Goal: Task Accomplishment & Management: Use online tool/utility

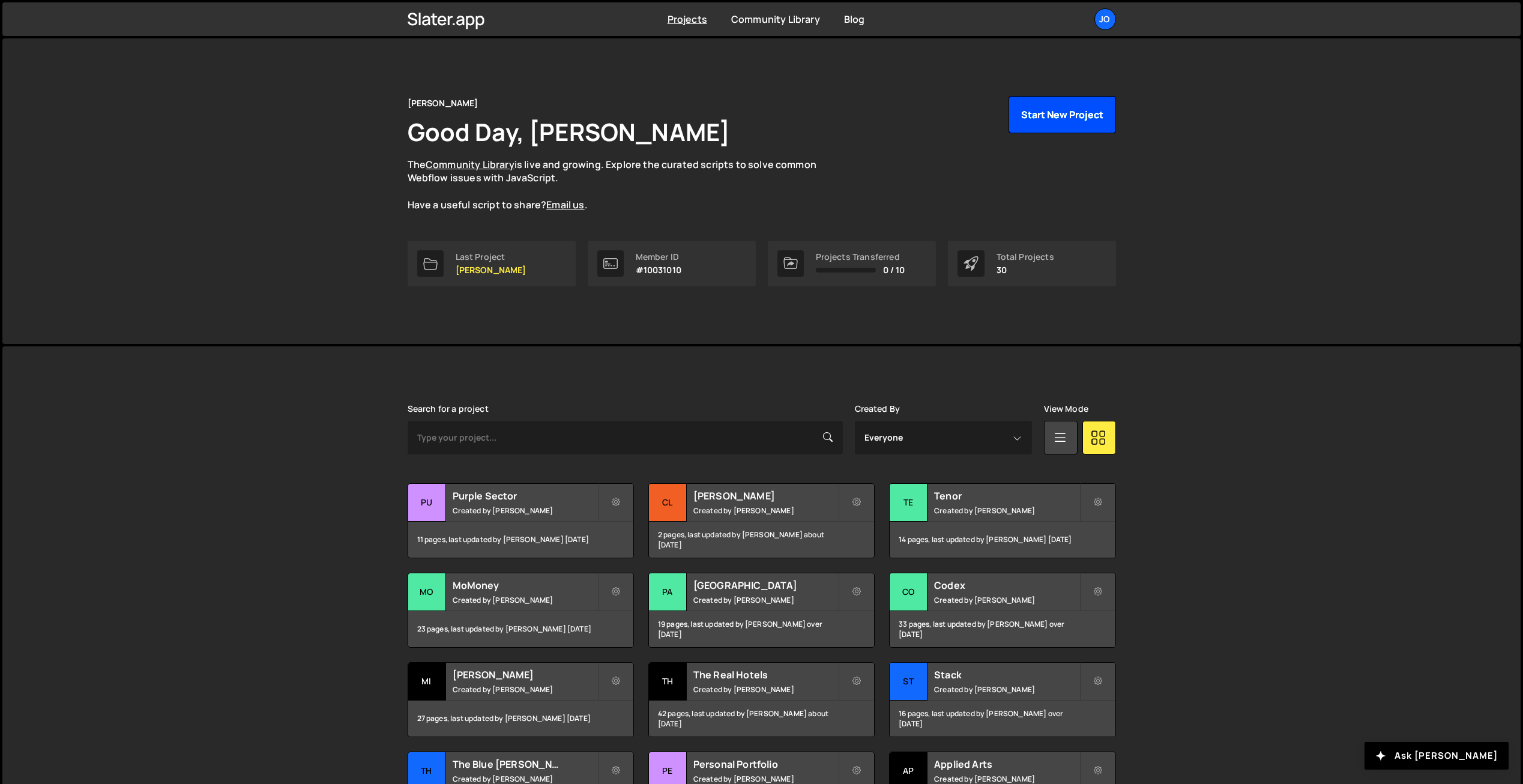
click at [1057, 117] on button "Start New Project" at bounding box center [1062, 114] width 108 height 37
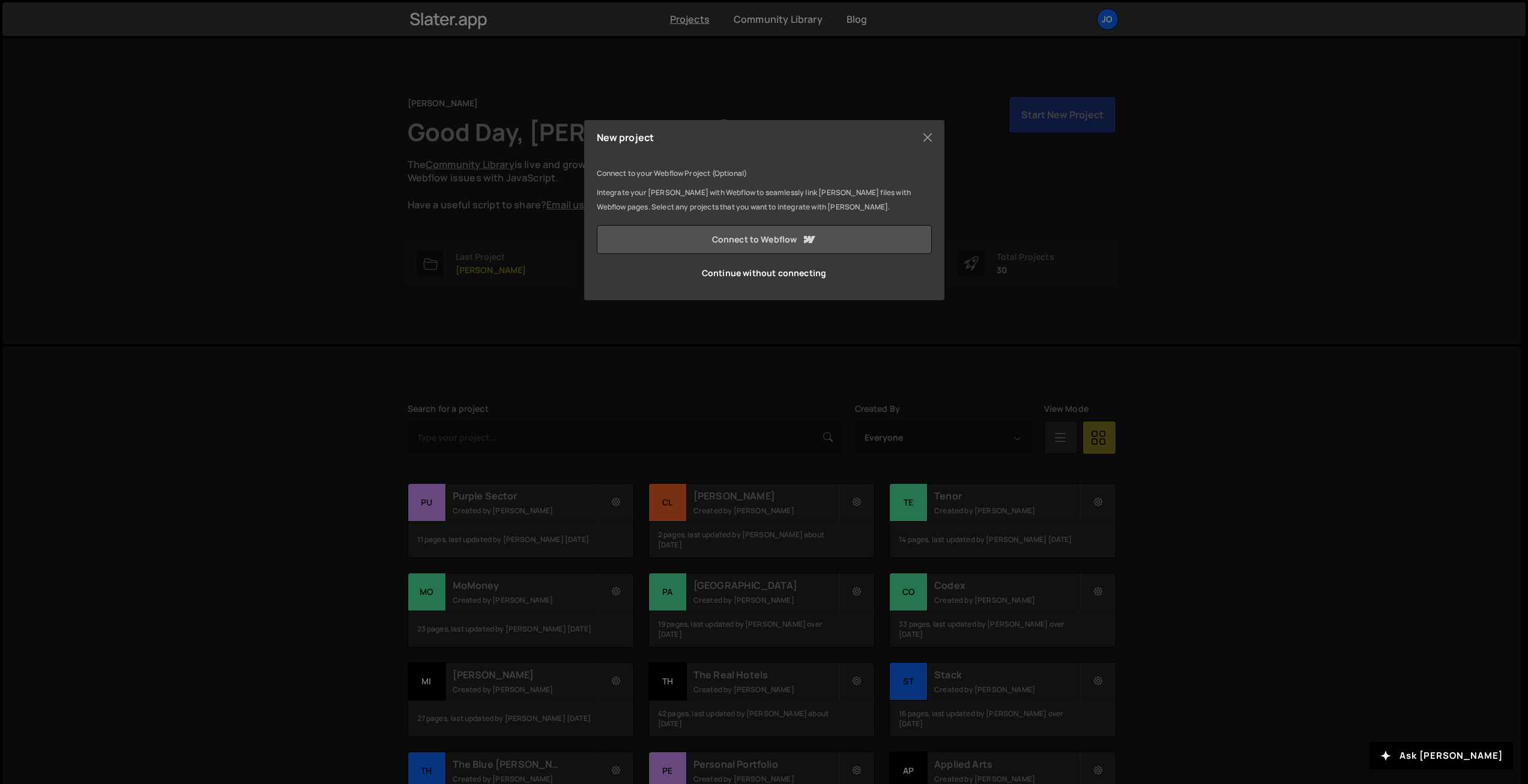
click at [763, 241] on link "Connect to Webflow" at bounding box center [764, 240] width 335 height 29
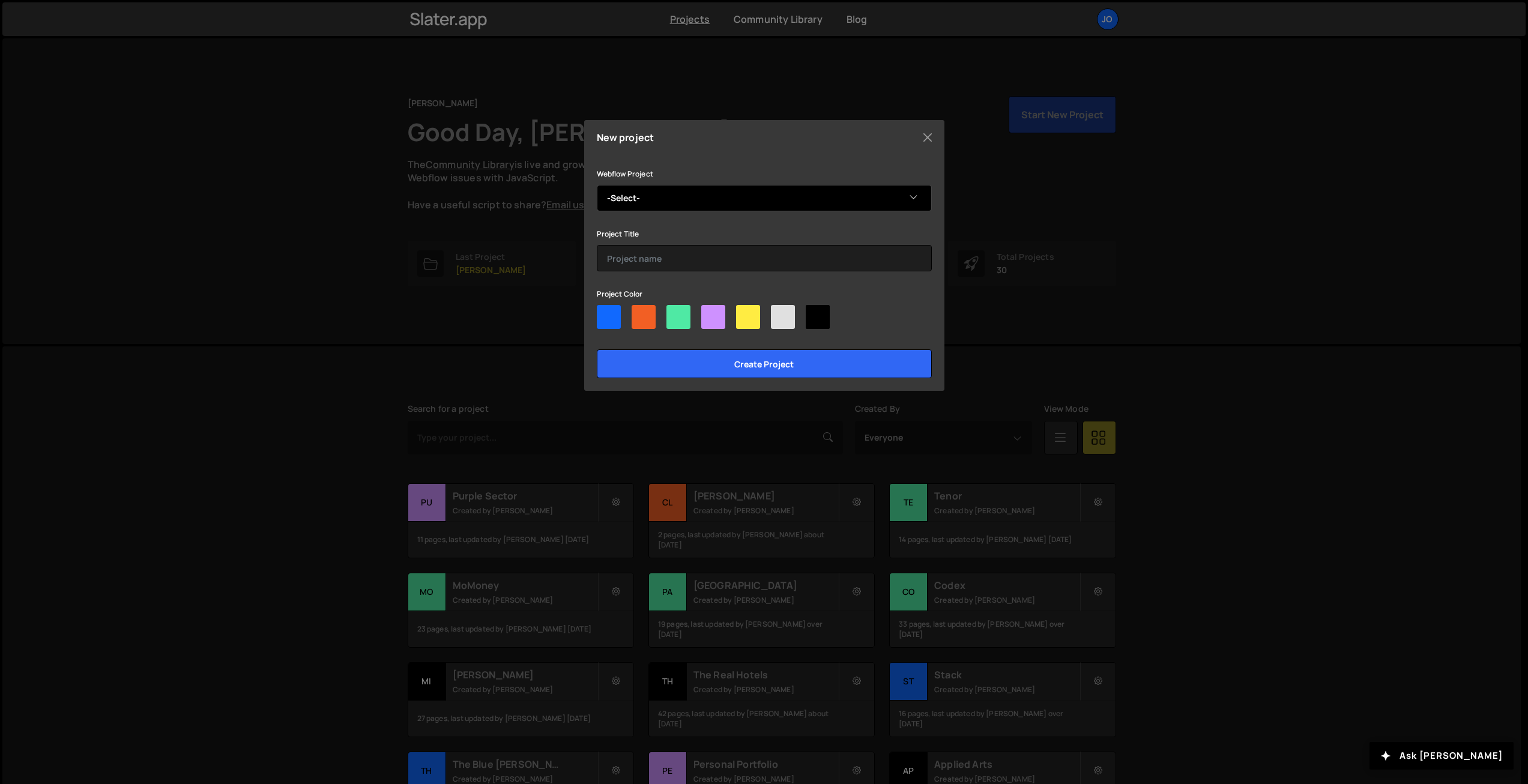
click at [661, 200] on select "-Select- Tesoro" at bounding box center [764, 198] width 335 height 26
select select "68e6392a59d31f870cef56f9"
click at [597, 185] on select "-Select- Tesoro" at bounding box center [764, 198] width 335 height 26
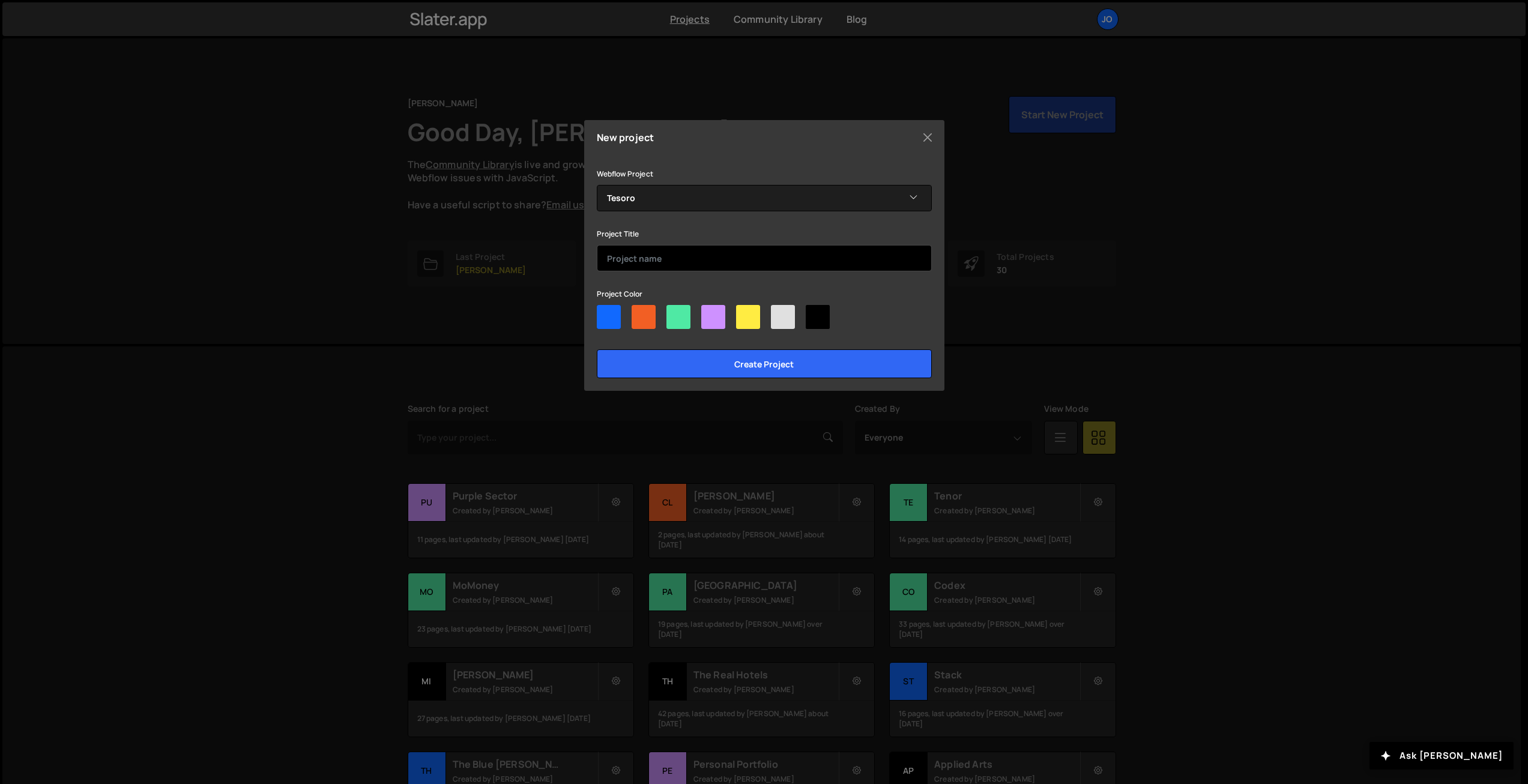
click at [640, 258] on input "text" at bounding box center [764, 258] width 335 height 26
type input "Tesoro"
click at [746, 313] on div at bounding box center [747, 316] width 24 height 24
click at [744, 313] on input"] "radio" at bounding box center [740, 309] width 8 height 8
radio input"] "true"
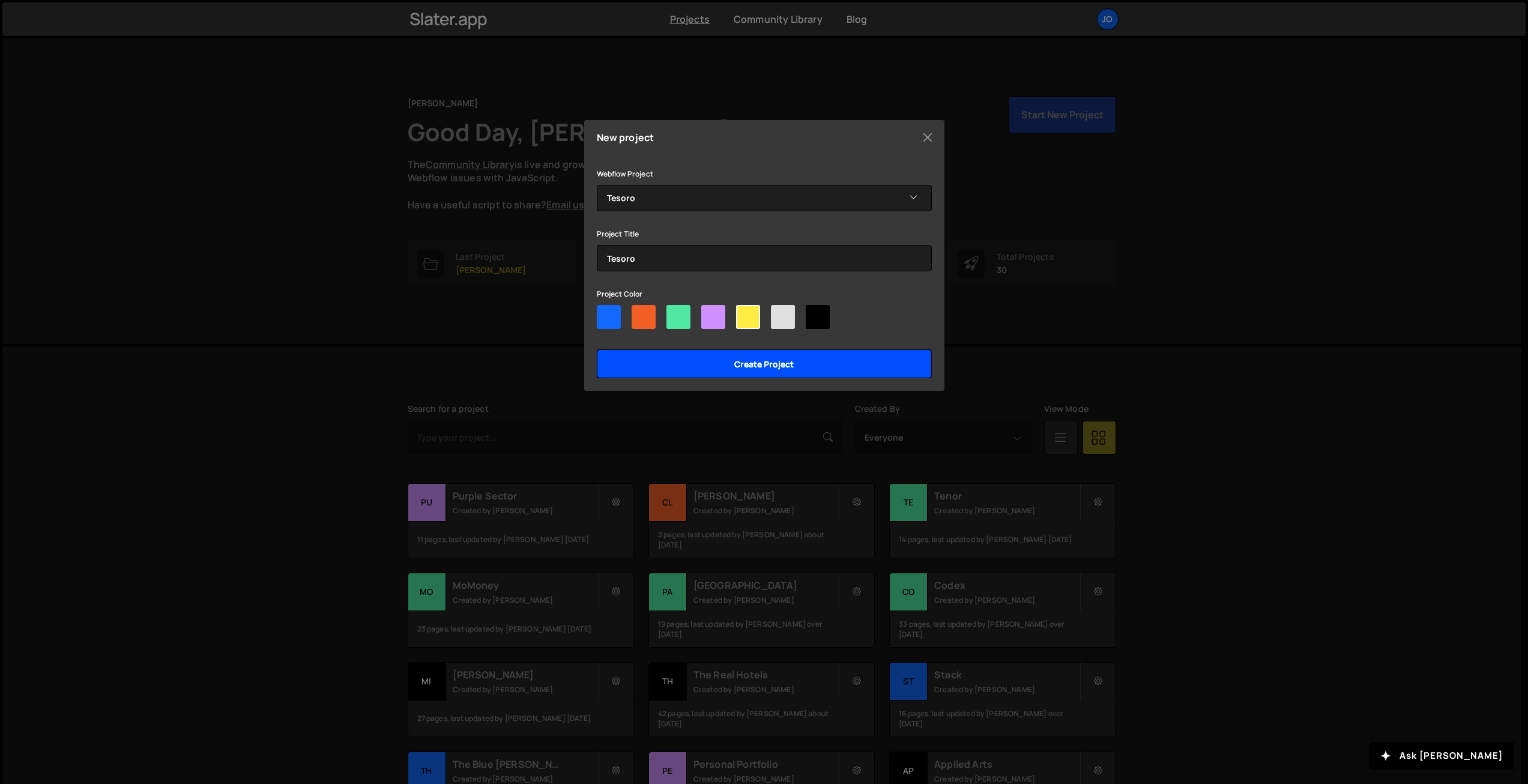
click at [733, 362] on input "Create project" at bounding box center [764, 364] width 335 height 29
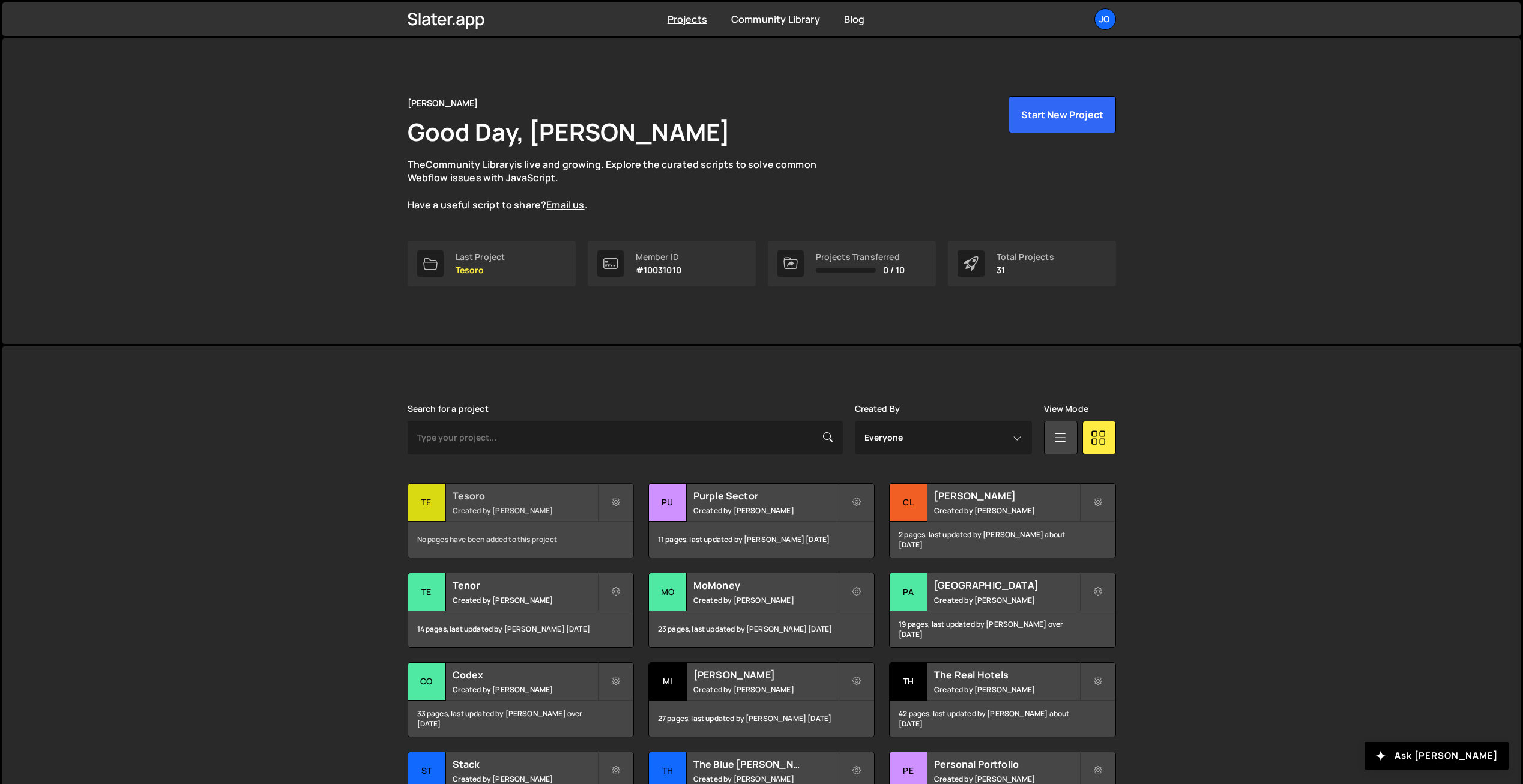
click at [561, 504] on div "Tesoro Created by [PERSON_NAME]" at bounding box center [520, 502] width 225 height 37
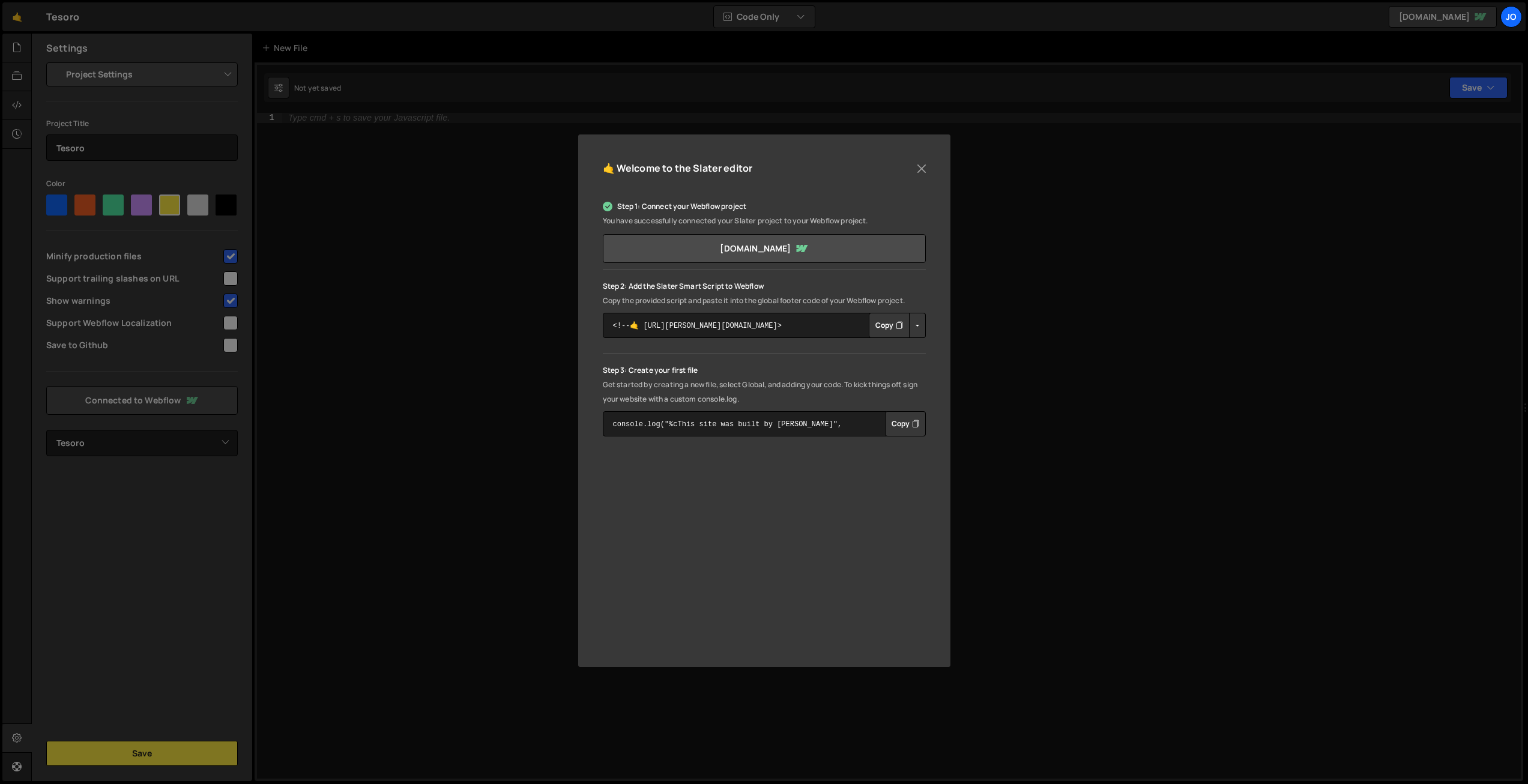
select select "68e6392a59d31f870cef56f9"
click at [882, 323] on button "Copy" at bounding box center [889, 325] width 41 height 25
click at [919, 167] on button "Close" at bounding box center [921, 168] width 18 height 18
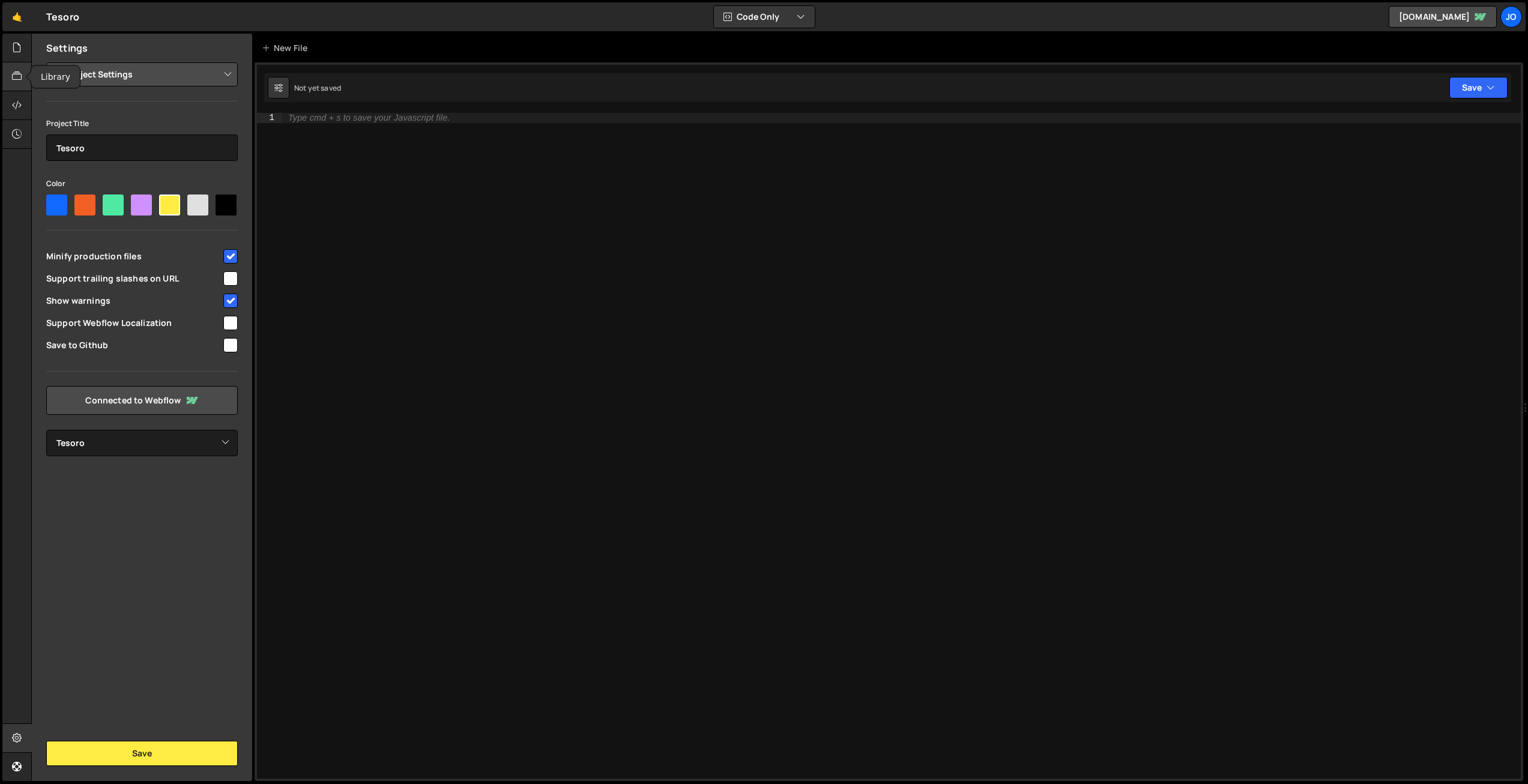
click at [21, 77] on icon at bounding box center [17, 76] width 10 height 13
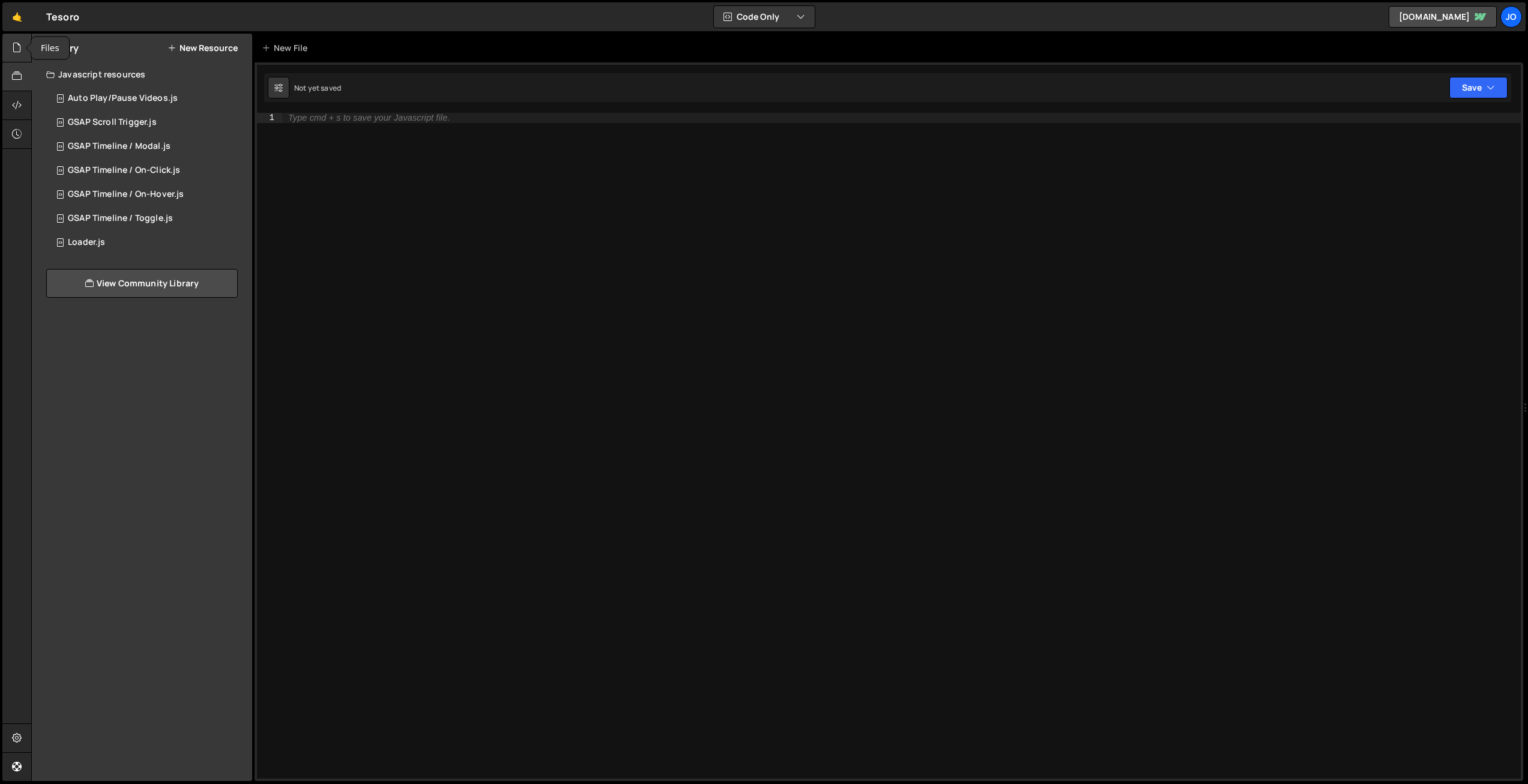
click at [13, 40] on div at bounding box center [17, 48] width 29 height 29
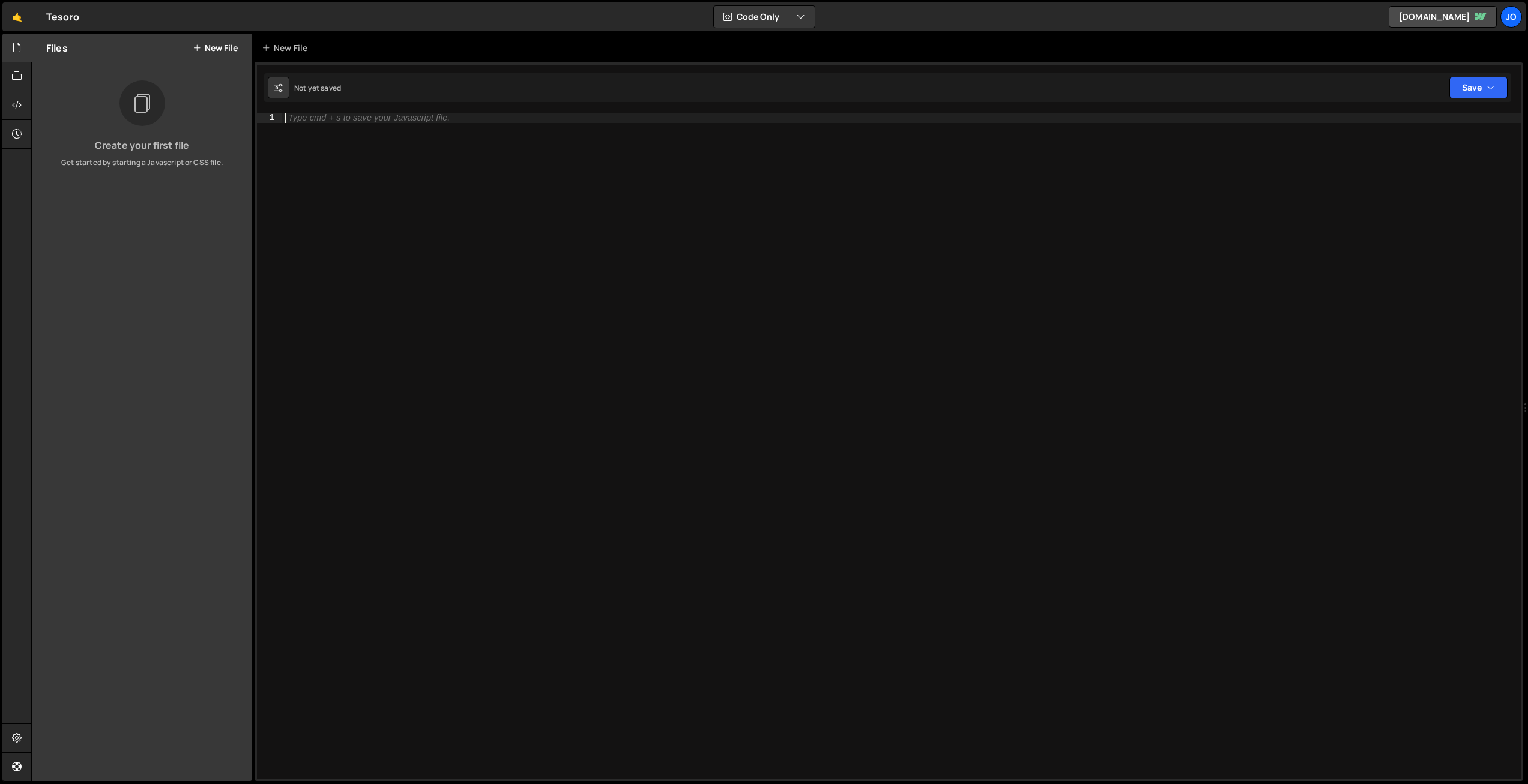
click at [317, 123] on div "Type cmd + s to save your Javascript file." at bounding box center [901, 455] width 1238 height 685
paste textarea "});"
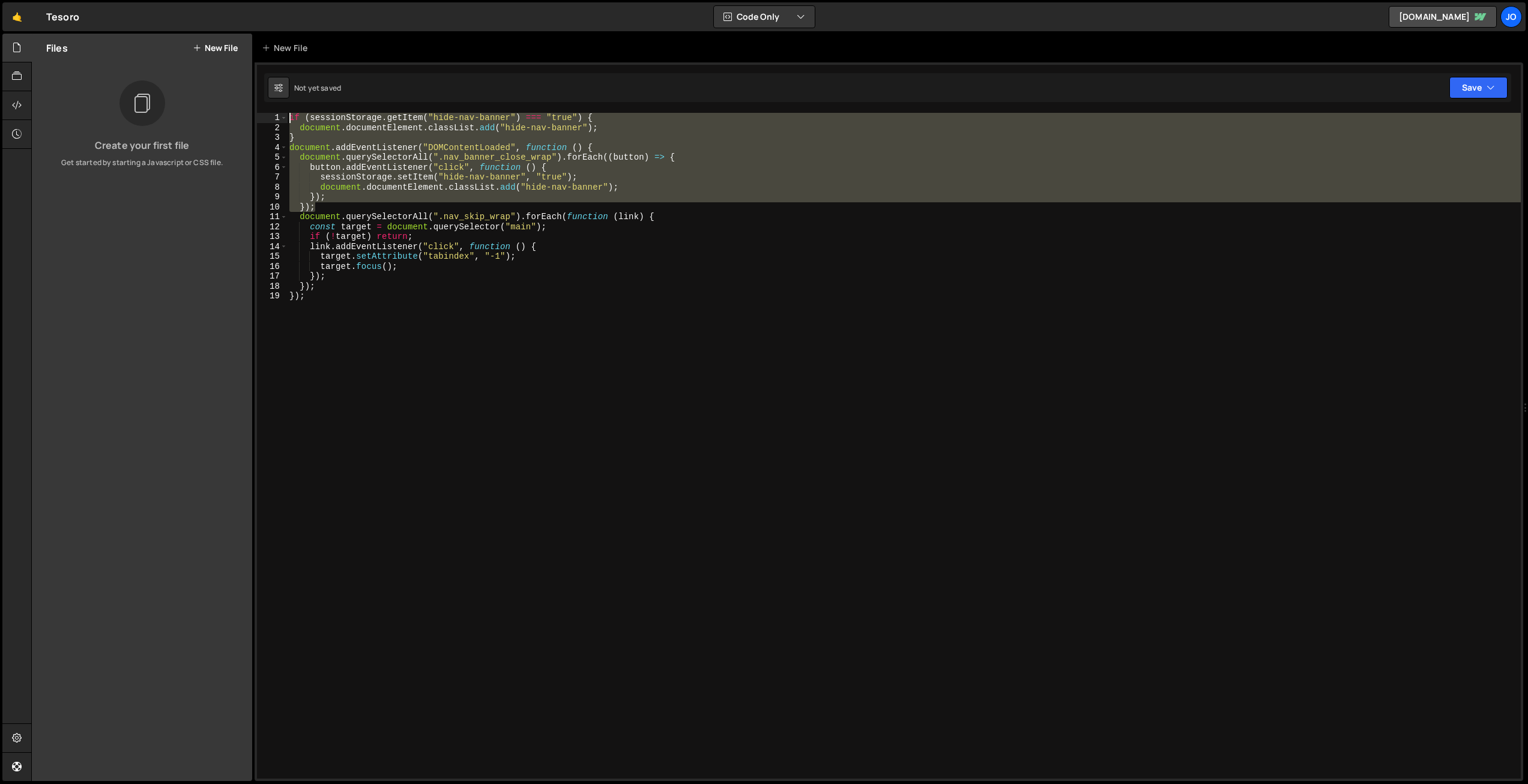
drag, startPoint x: 320, startPoint y: 207, endPoint x: 273, endPoint y: 104, distance: 113.2
click at [273, 104] on div "}); 1 2 3 4 5 6 7 8 9 10 11 12 13 14 15 16 17 18 19 if ( sessionStorage . getIt…" at bounding box center [888, 421] width 1268 height 718
click at [676, 154] on div "if ( sessionStorage . getItem ( "hide-nav-banner" ) === "true" ) { document . d…" at bounding box center [904, 445] width 1234 height 666
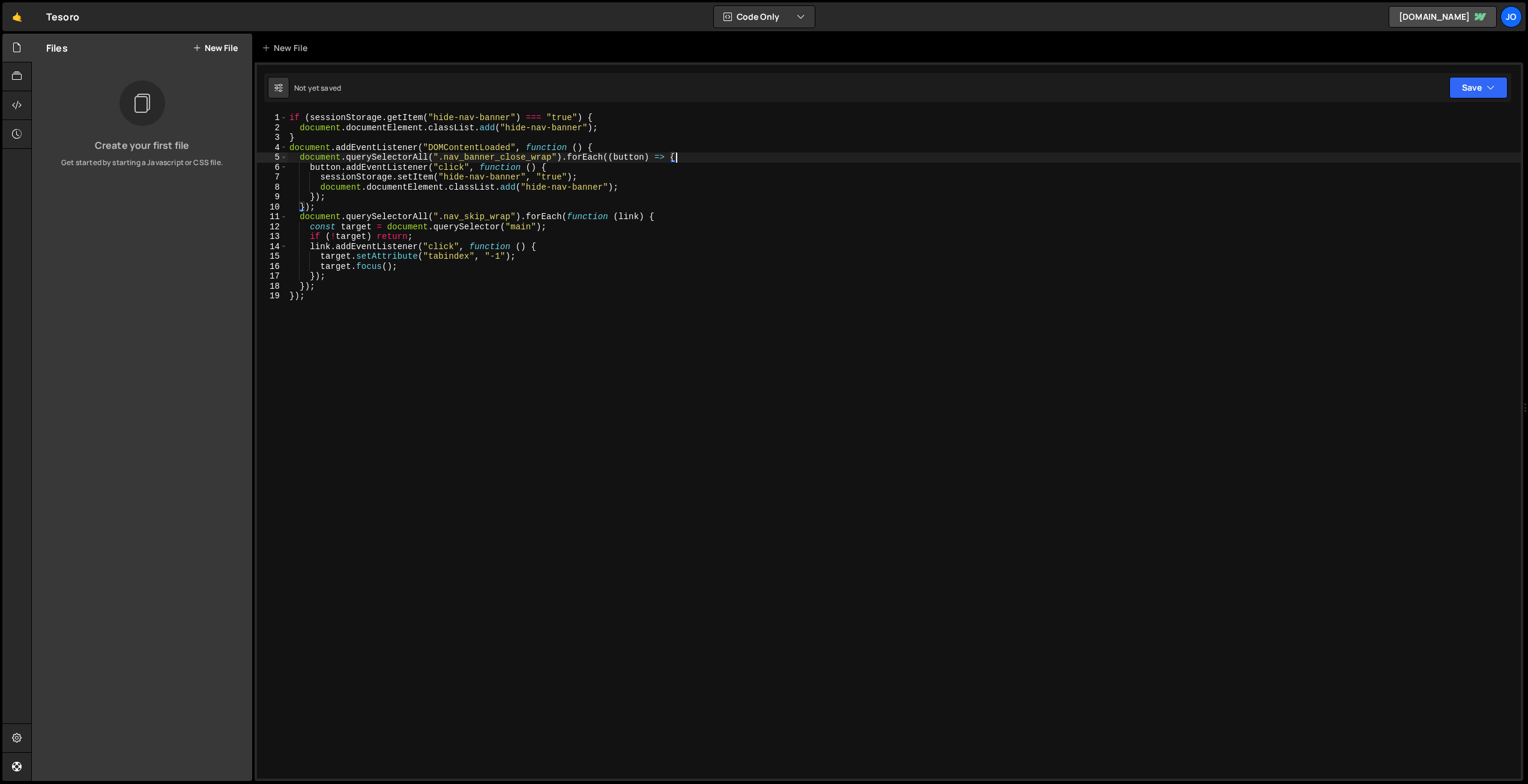
click at [677, 156] on div "if ( sessionStorage . getItem ( "hide-nav-banner" ) === "true" ) { document . d…" at bounding box center [904, 455] width 1234 height 685
click at [654, 217] on div "if ( sessionStorage . getItem ( "hide-nav-banner" ) === "true" ) { document . d…" at bounding box center [904, 455] width 1234 height 685
drag, startPoint x: 303, startPoint y: 296, endPoint x: 270, endPoint y: 289, distance: 33.7
click at [265, 295] on div "document.querySelectorAll(".nav_skip_wrap").forEach(function (link) { 1 2 3 4 5…" at bounding box center [888, 445] width 1264 height 666
type textarea "});"
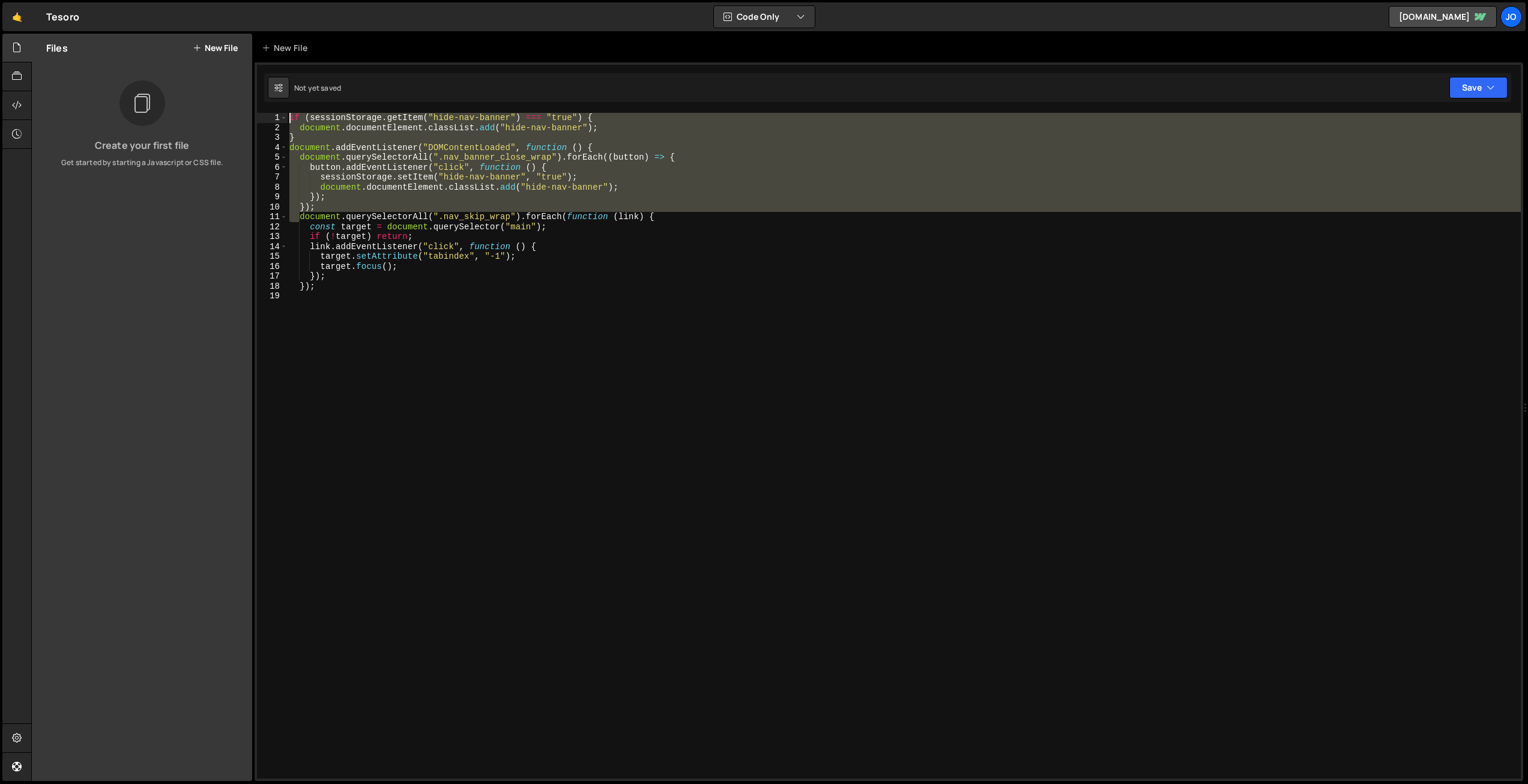
drag, startPoint x: 301, startPoint y: 215, endPoint x: 259, endPoint y: 111, distance: 112.2
click at [259, 110] on div "1 2 3 4 5 6 7 8 9 10 11 12 13 14 15 16 17 18 19 if ( sessionStorage . getItem (…" at bounding box center [888, 421] width 1268 height 718
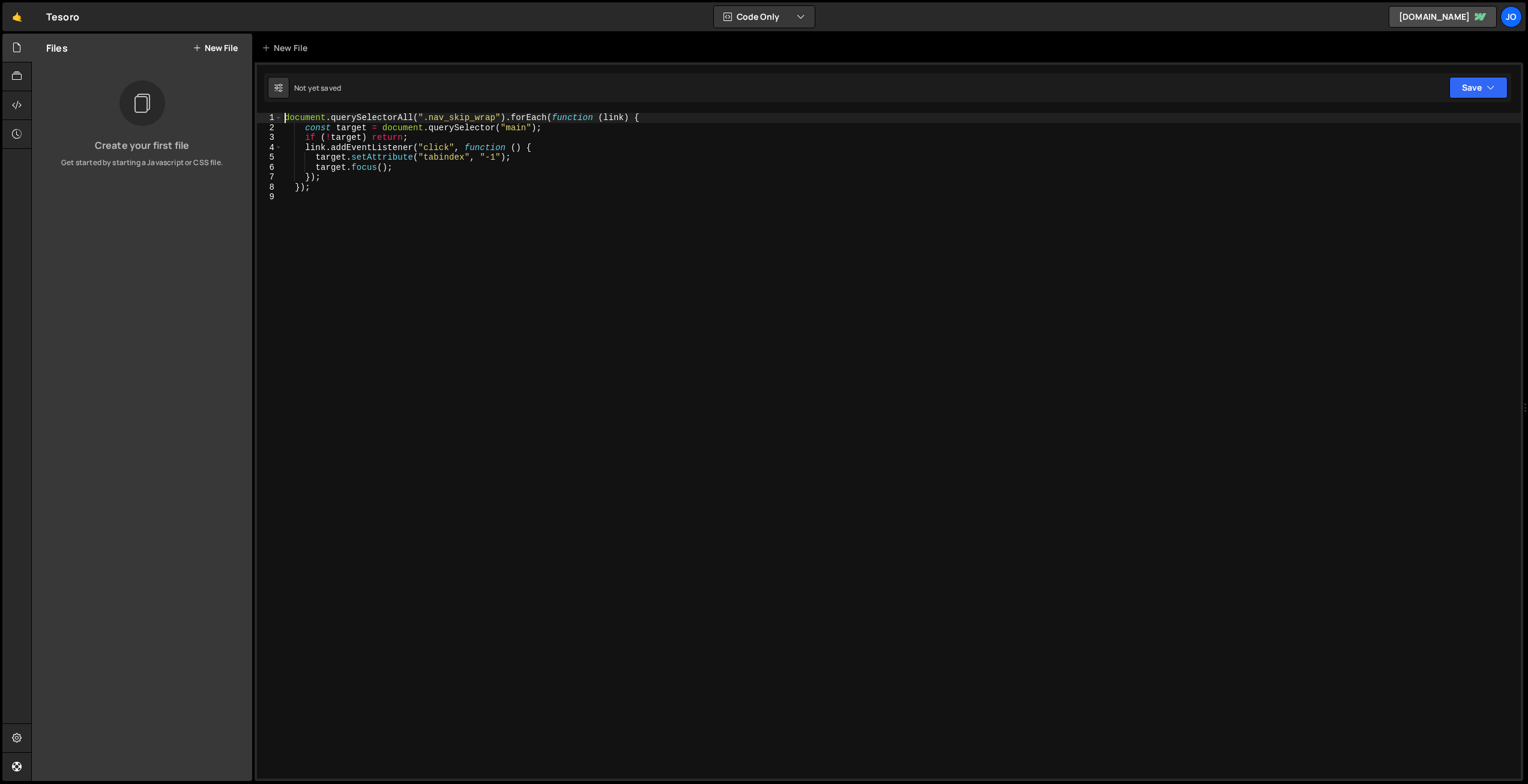
click at [340, 140] on div "document . querySelectorAll ( ".nav_skip_wrap" ) . forEach ( function ( link ) …" at bounding box center [901, 455] width 1238 height 685
type textarea "});"
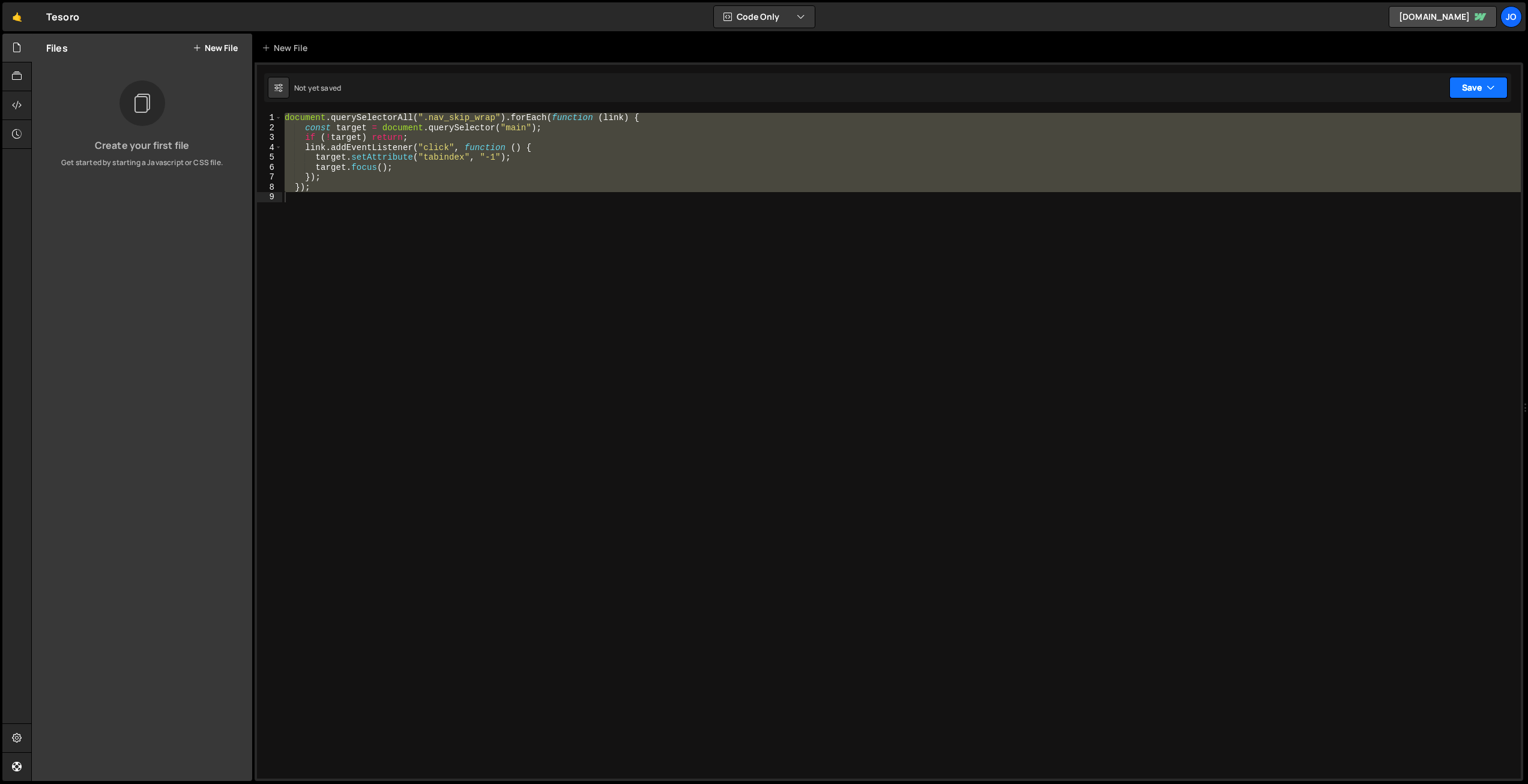
click at [1489, 84] on icon "button" at bounding box center [1490, 88] width 8 height 12
click at [1424, 119] on div "Save to Staging S" at bounding box center [1437, 117] width 125 height 12
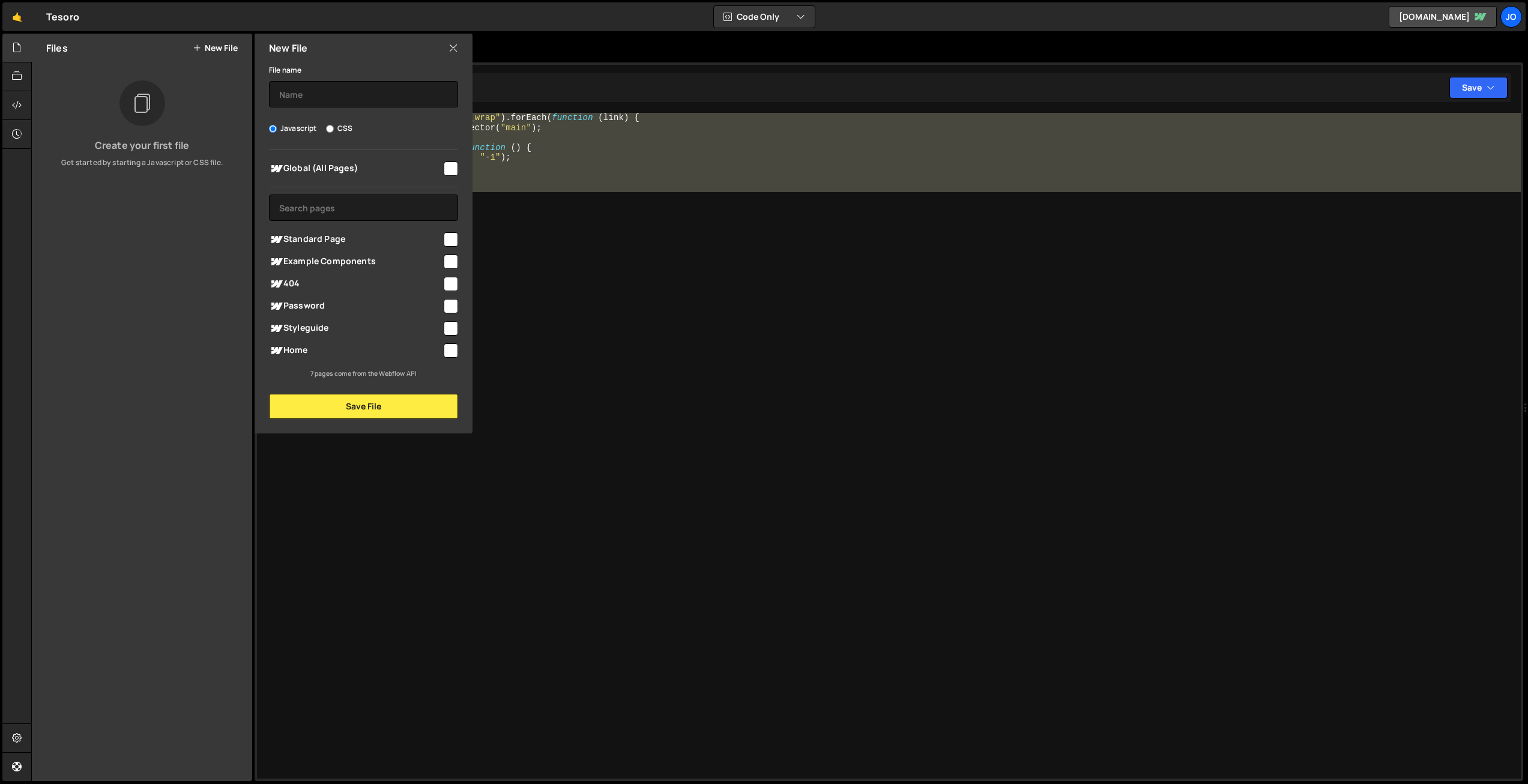
click at [456, 44] on icon at bounding box center [453, 48] width 10 height 13
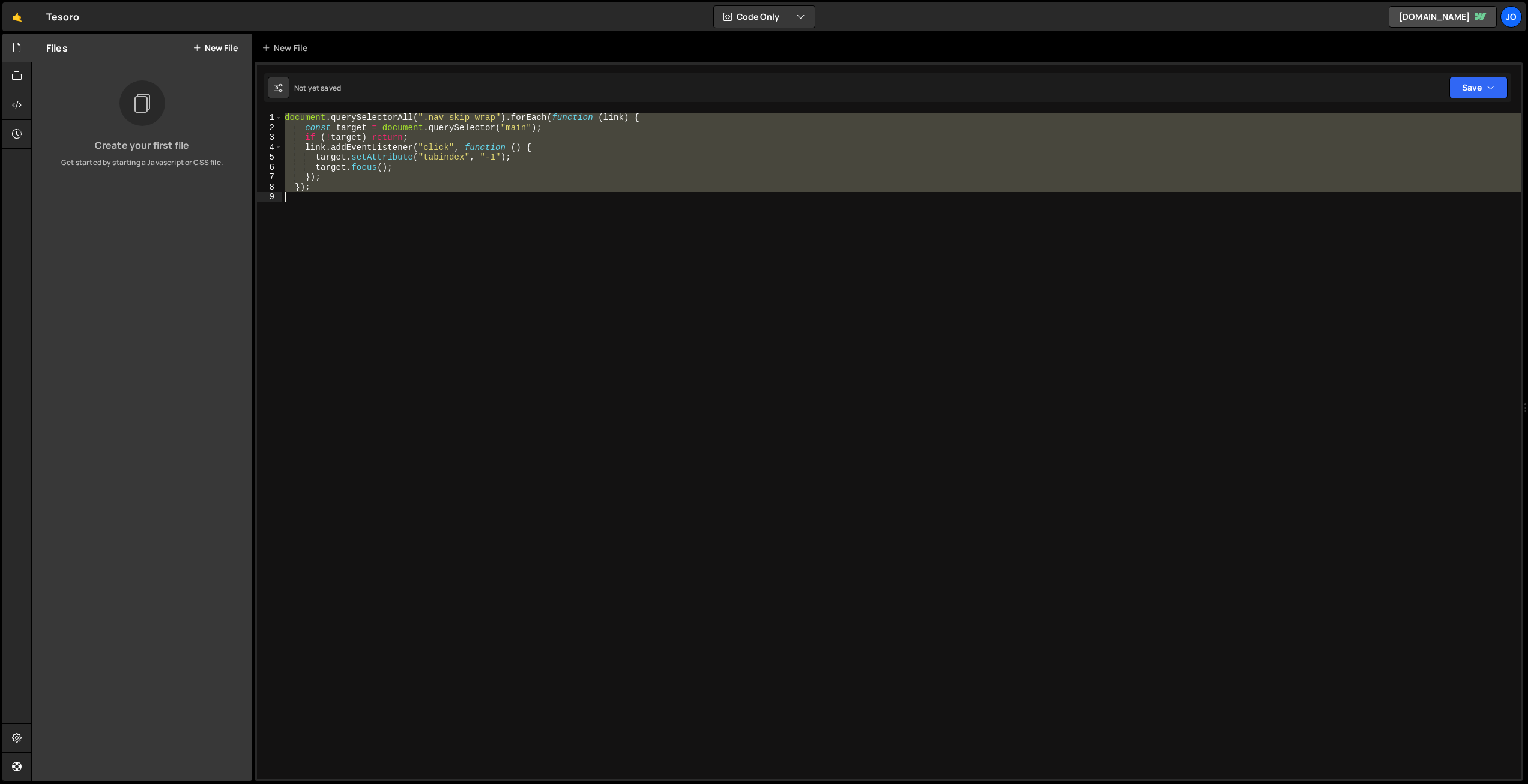
click at [459, 203] on div "document . querySelectorAll ( ".nav_skip_wrap" ) . forEach ( function ( link ) …" at bounding box center [901, 445] width 1238 height 666
